Goal: Entertainment & Leisure: Browse casually

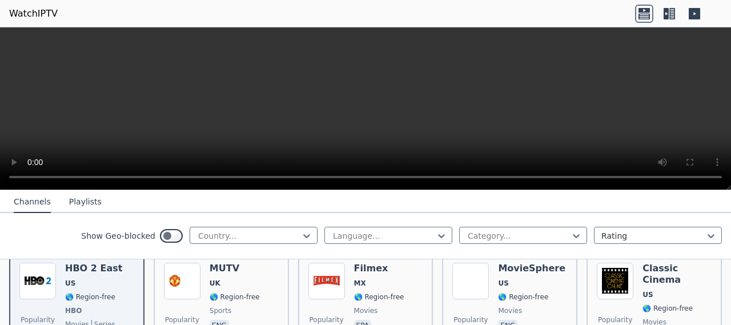
scroll to position [127, 0]
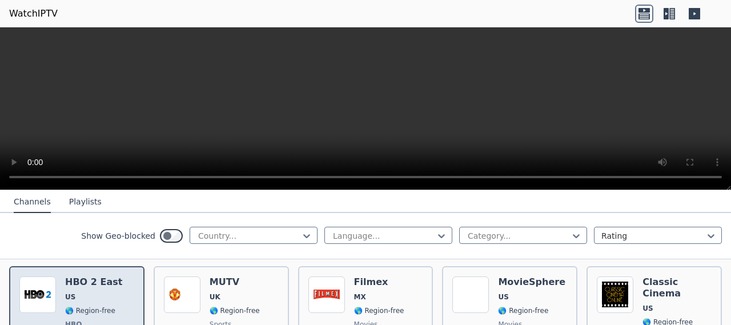
click at [80, 293] on span "US" at bounding box center [93, 297] width 57 height 9
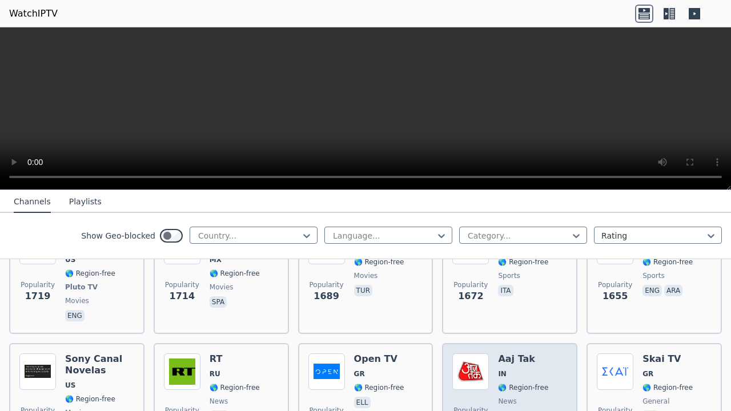
scroll to position [984, 0]
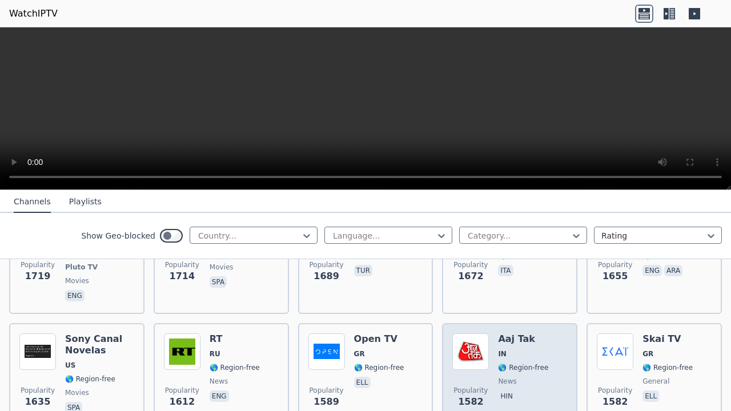
click at [520, 325] on span "🌎 Region-free" at bounding box center [523, 367] width 50 height 9
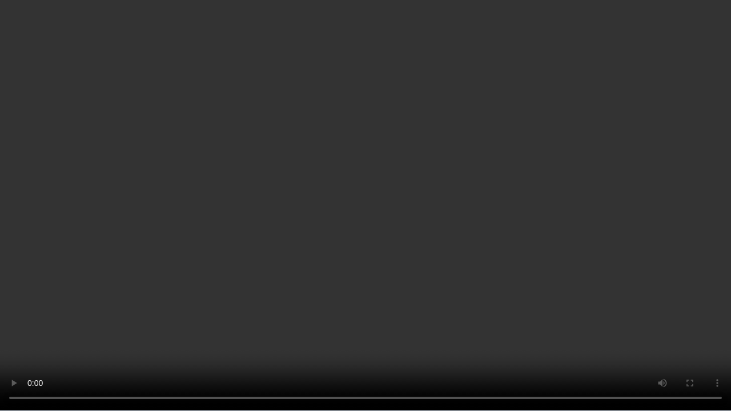
click at [492, 297] on video at bounding box center [365, 205] width 731 height 411
click at [496, 295] on video at bounding box center [365, 205] width 731 height 411
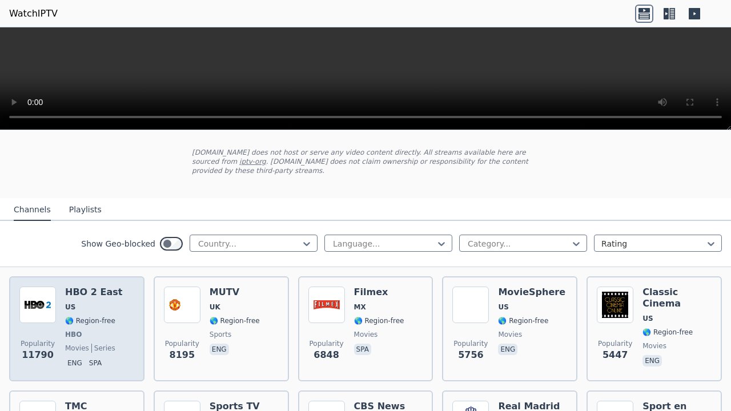
click at [83, 325] on span "HBO" at bounding box center [93, 334] width 57 height 9
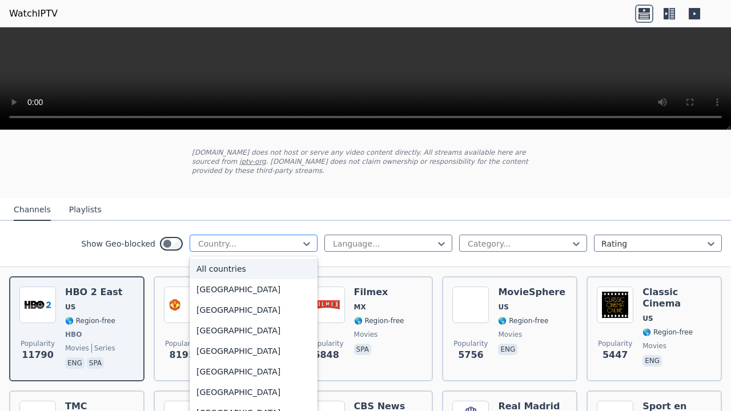
click at [267, 238] on div at bounding box center [249, 243] width 104 height 11
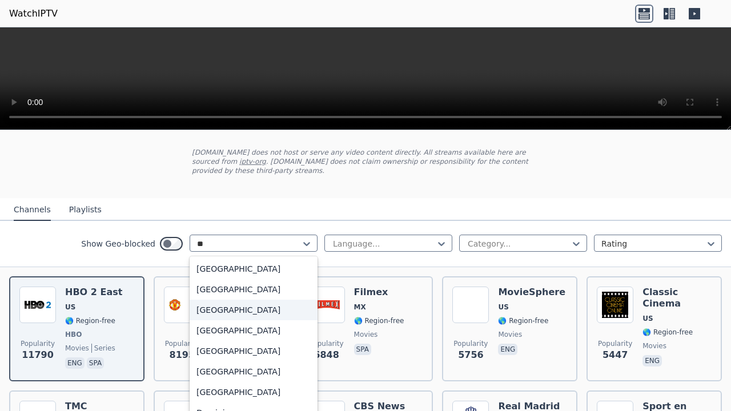
type input "***"
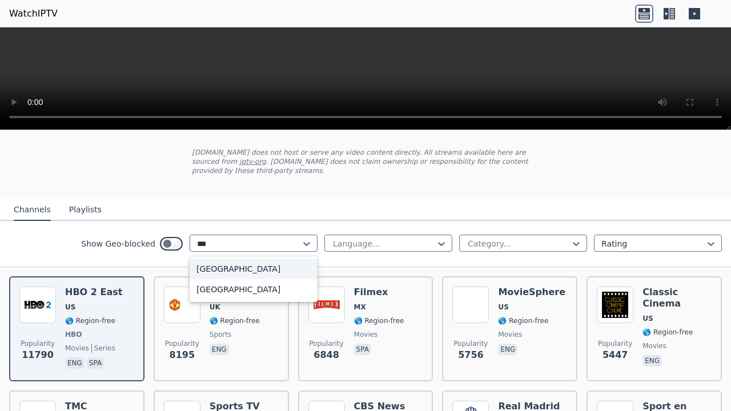
click at [253, 259] on div "[GEOGRAPHIC_DATA]" at bounding box center [254, 269] width 128 height 21
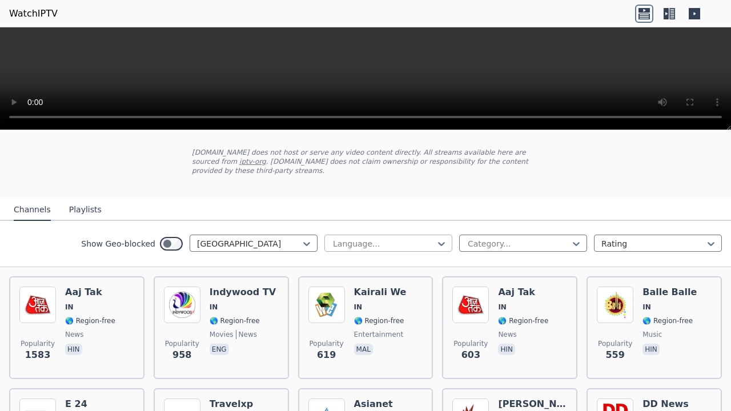
click at [367, 238] on div at bounding box center [384, 243] width 104 height 11
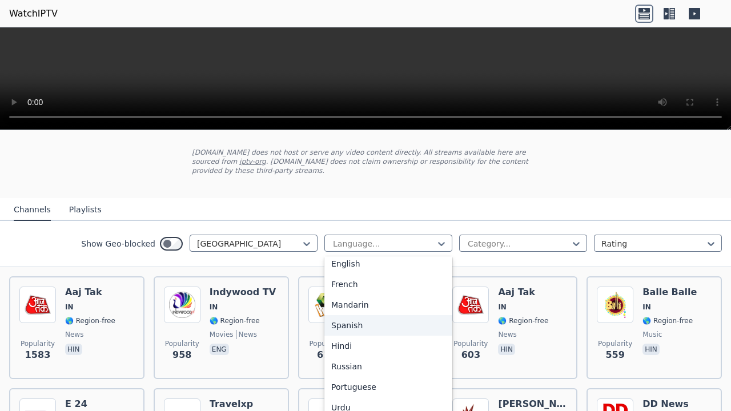
scroll to position [57, 0]
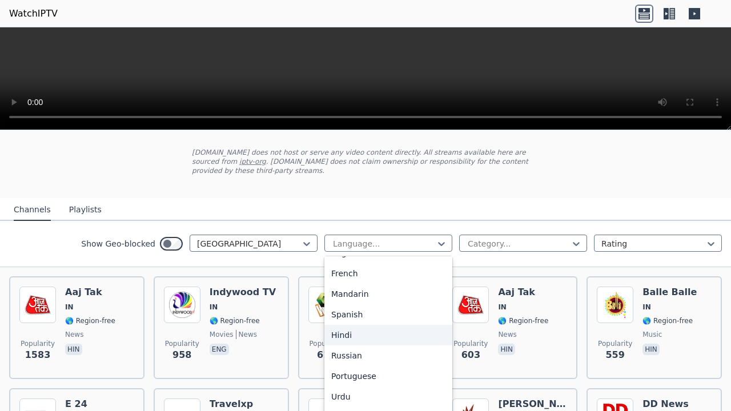
click at [355, 325] on div "Hindi" at bounding box center [389, 335] width 128 height 21
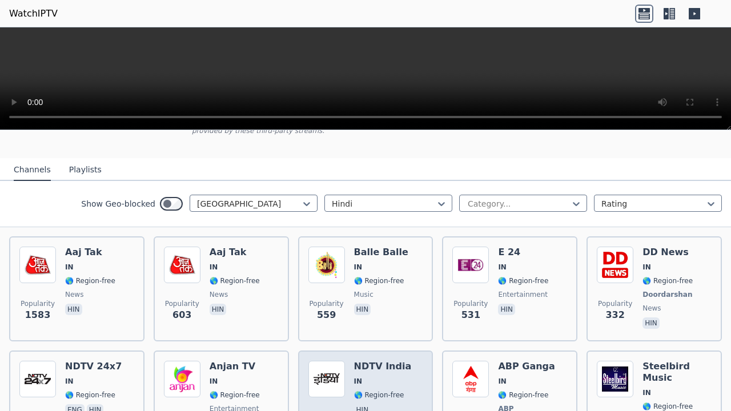
scroll to position [9, 0]
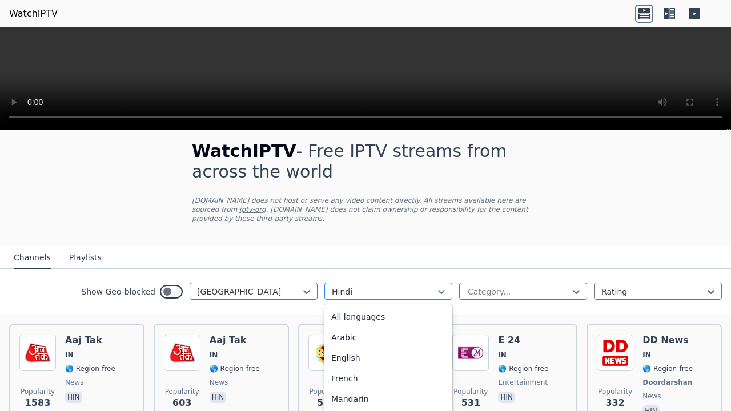
click at [351, 286] on div at bounding box center [384, 291] width 104 height 11
click at [347, 325] on div "English" at bounding box center [389, 358] width 128 height 21
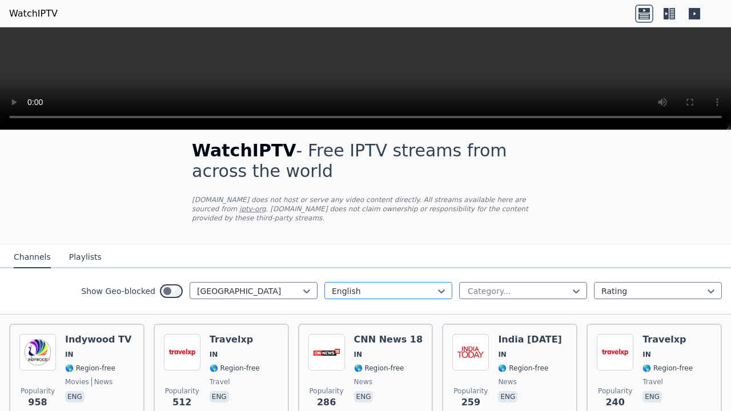
scroll to position [9, 0]
click at [391, 286] on div at bounding box center [384, 291] width 104 height 11
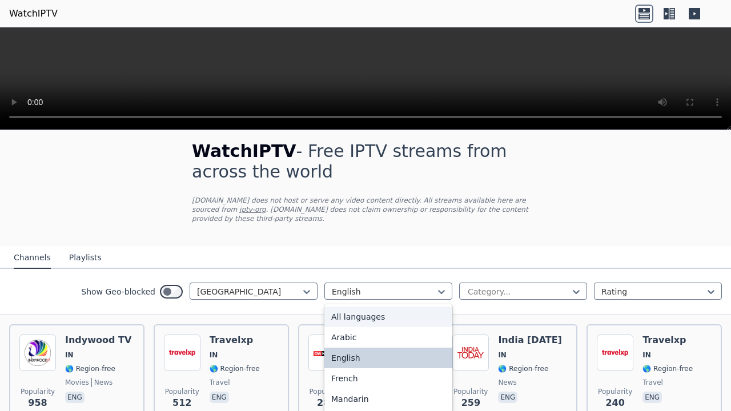
drag, startPoint x: 386, startPoint y: 305, endPoint x: 394, endPoint y: 304, distance: 7.5
click at [385, 307] on div "All languages" at bounding box center [389, 317] width 128 height 21
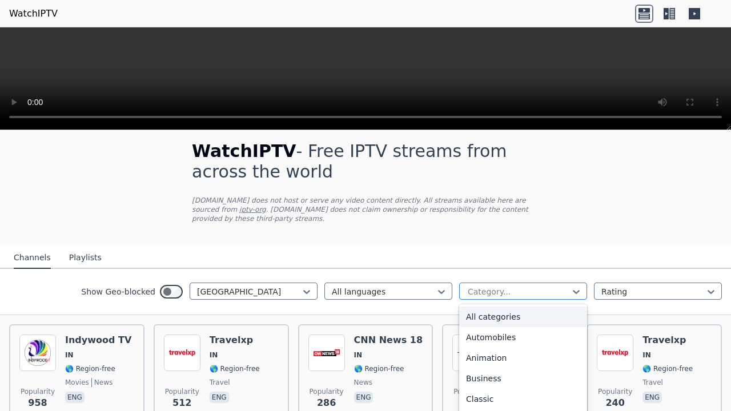
click at [501, 286] on div at bounding box center [519, 291] width 104 height 11
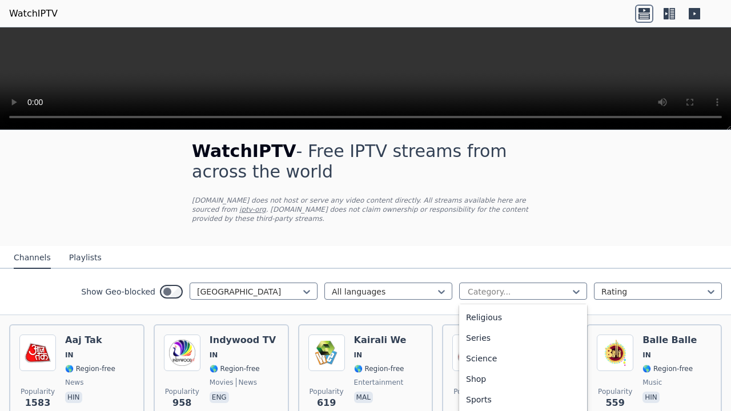
scroll to position [448, 0]
click at [486, 325] on div "Sports" at bounding box center [523, 362] width 128 height 21
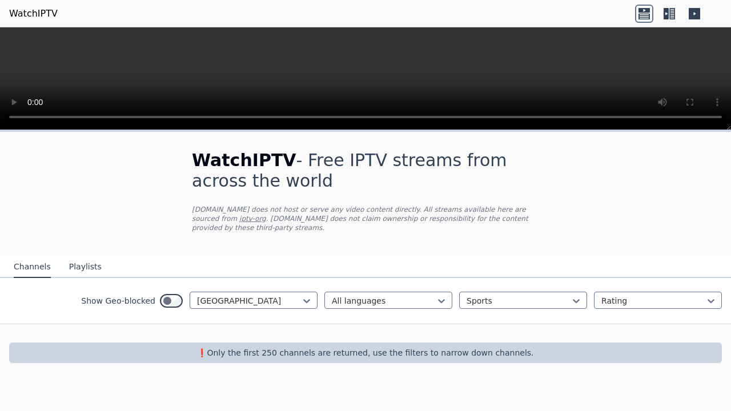
click at [76, 257] on button "Playlists" at bounding box center [85, 268] width 33 height 22
